Goal: Information Seeking & Learning: Learn about a topic

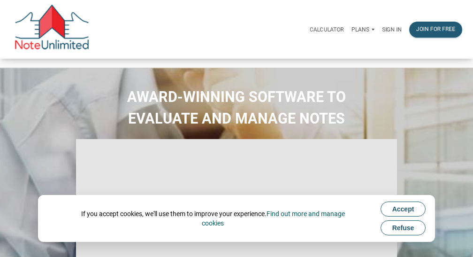
click at [404, 207] on span "Accept" at bounding box center [404, 209] width 22 height 8
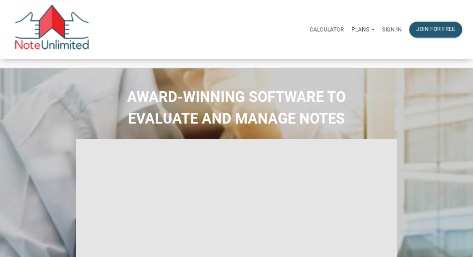
click at [390, 28] on p "Sign in" at bounding box center [392, 29] width 20 height 7
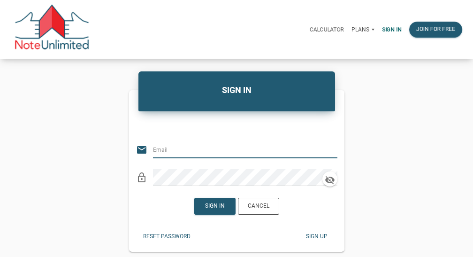
type input "psbonner@yahoo.com"
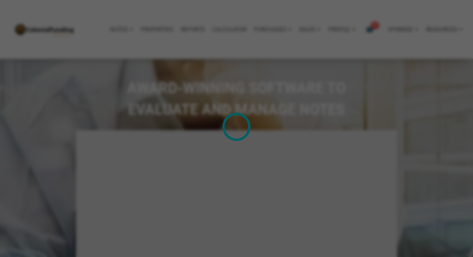
scroll to position [894, 0]
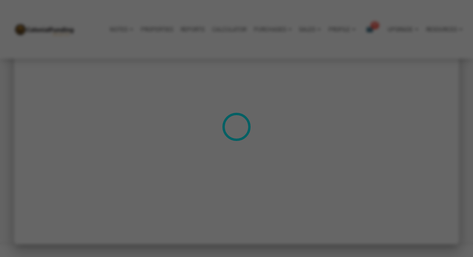
type input "Introduction to new features"
select select
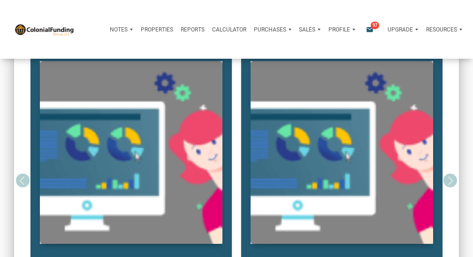
scroll to position [0, 0]
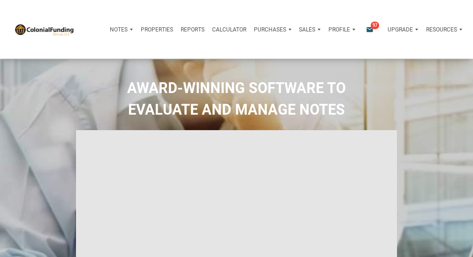
click at [116, 30] on p "Notes" at bounding box center [119, 29] width 18 height 7
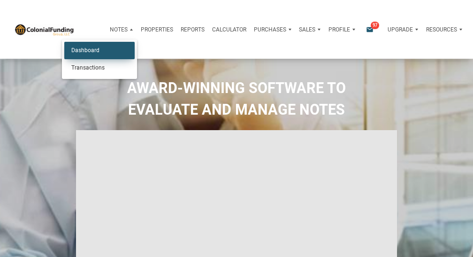
click at [87, 47] on link "Dashboard" at bounding box center [99, 50] width 70 height 17
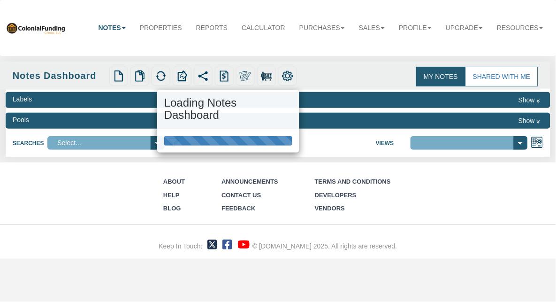
select select "316"
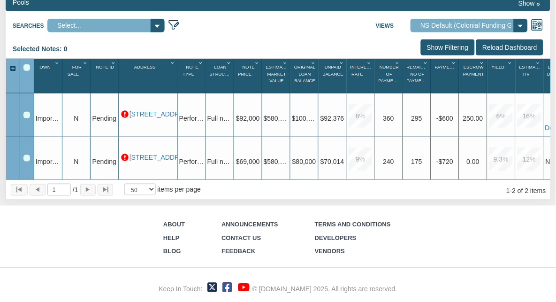
scroll to position [142, 0]
click at [140, 110] on link "[STREET_ADDRESS]" at bounding box center [153, 114] width 46 height 8
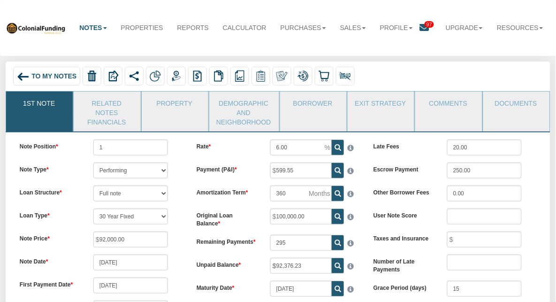
click at [425, 21] on span "97" at bounding box center [429, 24] width 9 height 7
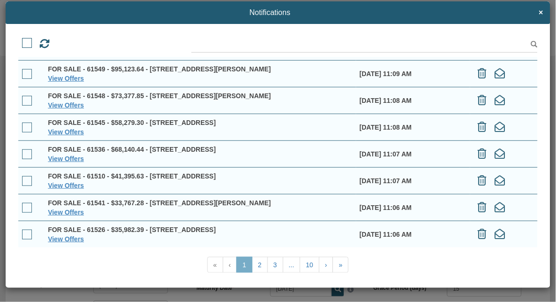
scroll to position [77, 0]
click at [65, 211] on link "View Offers" at bounding box center [66, 212] width 36 height 8
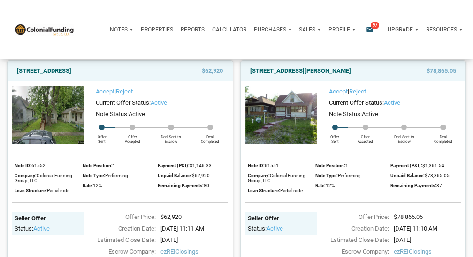
scroll to position [85, 0]
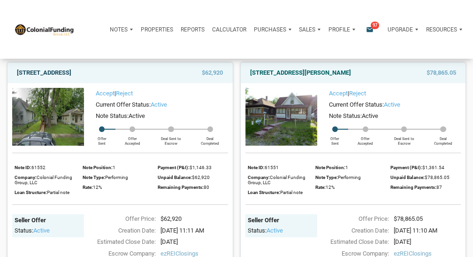
click at [71, 70] on link "2222 N Arsenal Ave, Indianapolis, IN, 46218" at bounding box center [44, 72] width 54 height 11
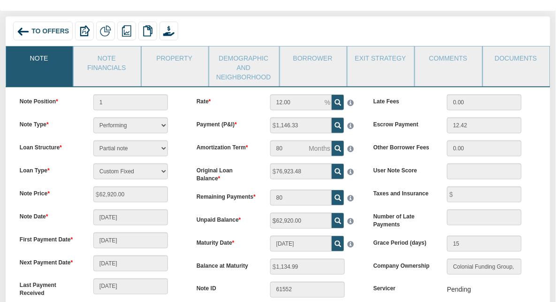
scroll to position [48, 0]
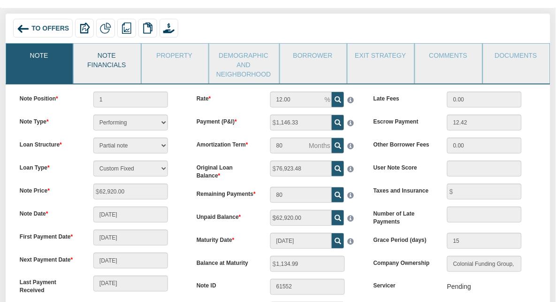
click at [104, 61] on link "Note Financials" at bounding box center [107, 59] width 66 height 31
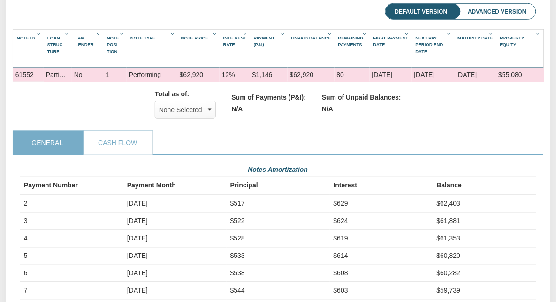
scroll to position [137, 0]
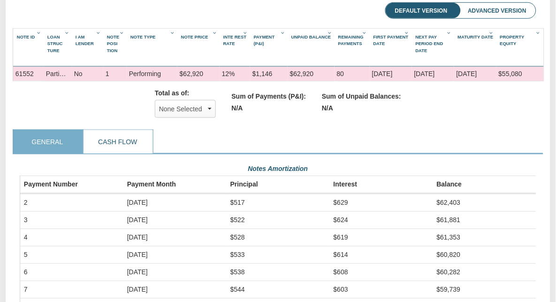
click at [120, 154] on link "Cash Flow" at bounding box center [118, 141] width 69 height 23
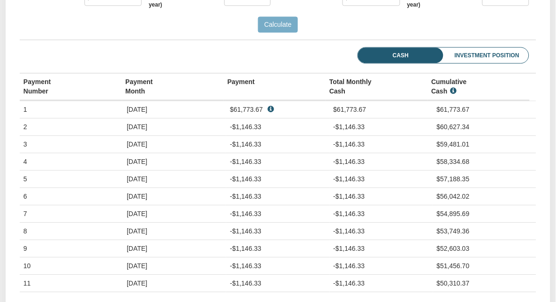
scroll to position [361, 0]
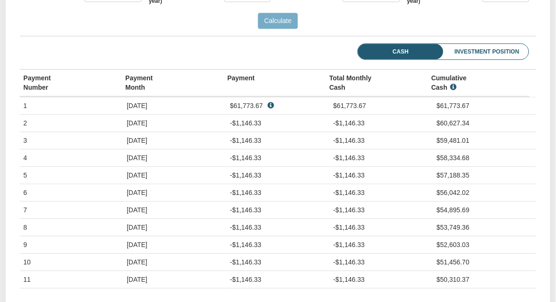
click at [480, 60] on li "Investment Position" at bounding box center [474, 52] width 109 height 16
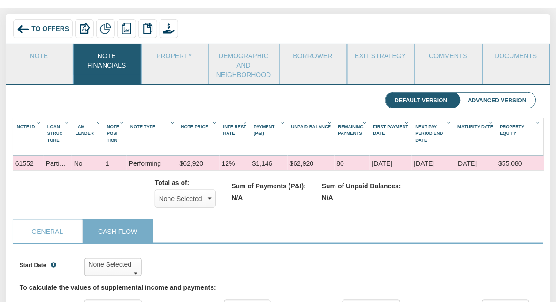
scroll to position [53, 0]
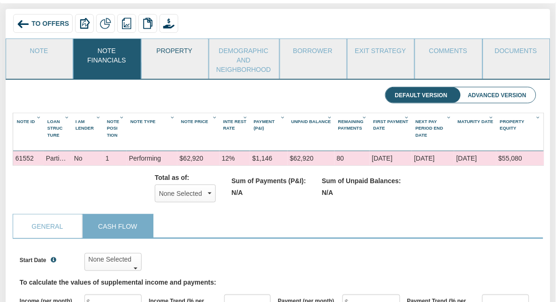
click at [172, 51] on link "Property" at bounding box center [175, 50] width 66 height 23
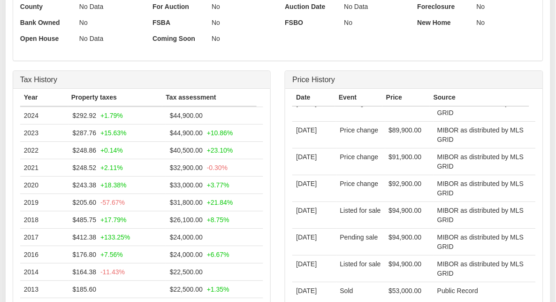
scroll to position [494, 0]
